Goal: Find specific page/section: Find specific page/section

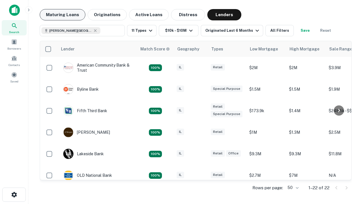
click at [62, 15] on button "Maturing Loans" at bounding box center [63, 14] width 46 height 11
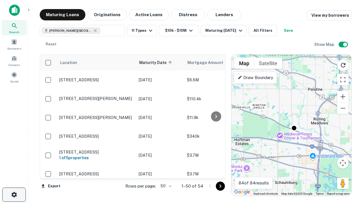
click at [14, 195] on icon "button" at bounding box center [14, 194] width 7 height 7
